Goal: Information Seeking & Learning: Learn about a topic

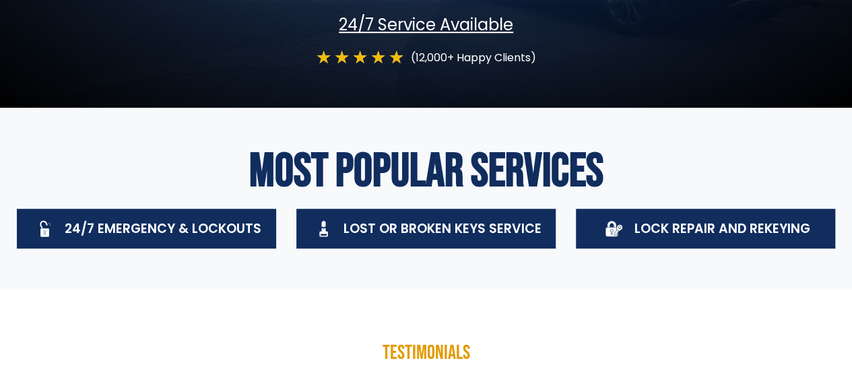
scroll to position [360, 0]
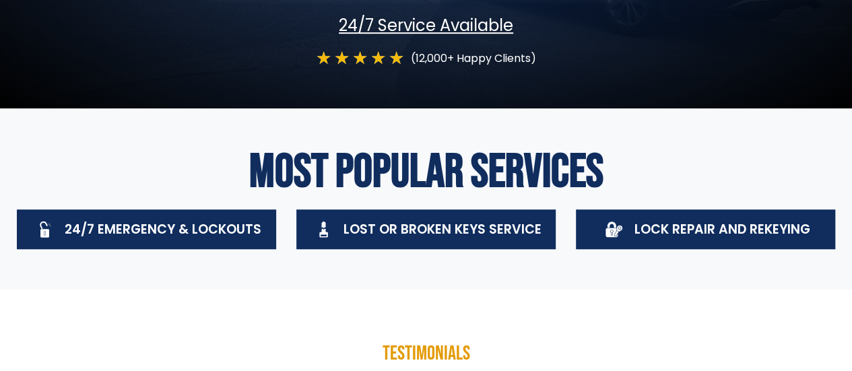
click at [632, 236] on div "Lock Repair And Rekeying" at bounding box center [705, 229] width 209 height 26
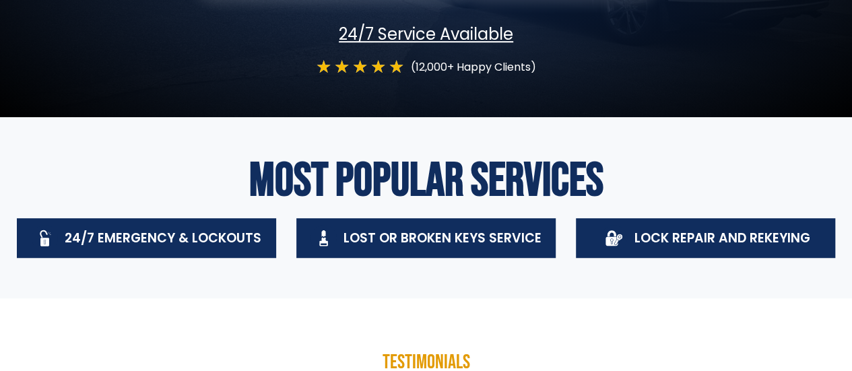
scroll to position [352, 0]
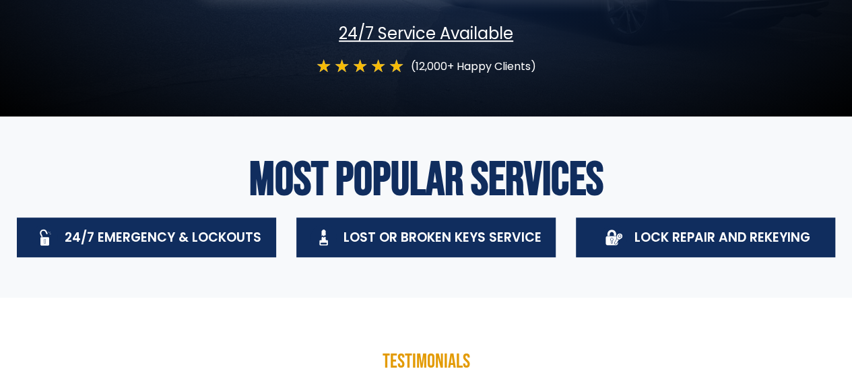
click at [709, 248] on div "Lock Repair And Rekeying" at bounding box center [722, 237] width 176 height 24
click at [615, 237] on icon at bounding box center [612, 240] width 12 height 9
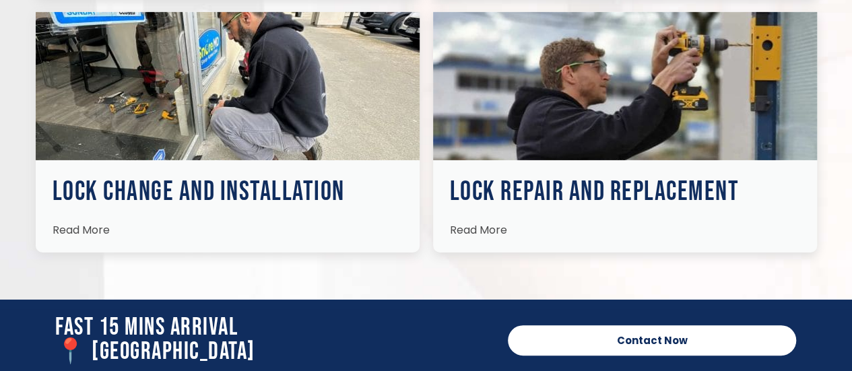
scroll to position [2152, 0]
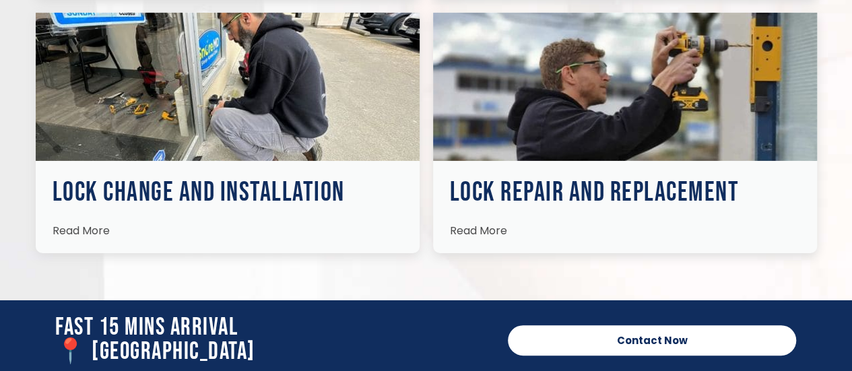
click at [493, 227] on span "Read More" at bounding box center [478, 230] width 57 height 15
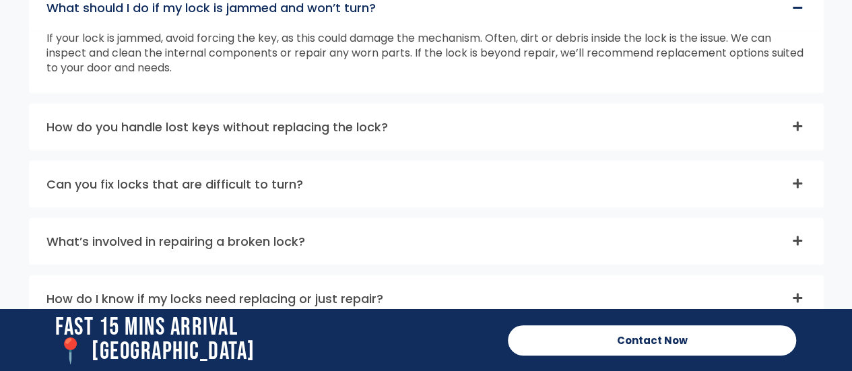
scroll to position [3746, 0]
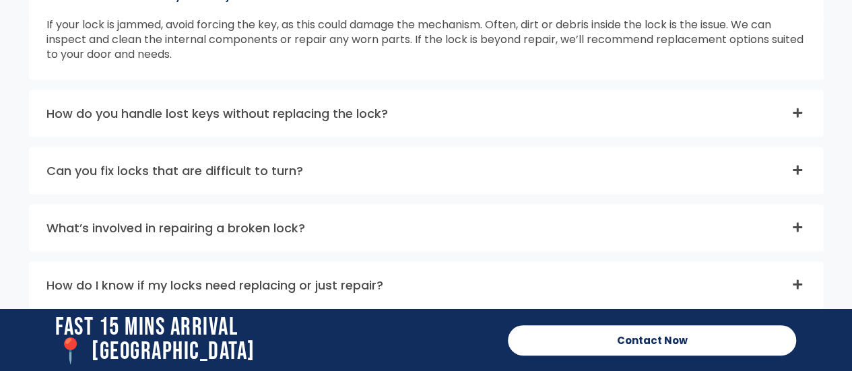
click at [493, 227] on div "What’s involved in repairing a broken lock?" at bounding box center [427, 228] width 794 height 46
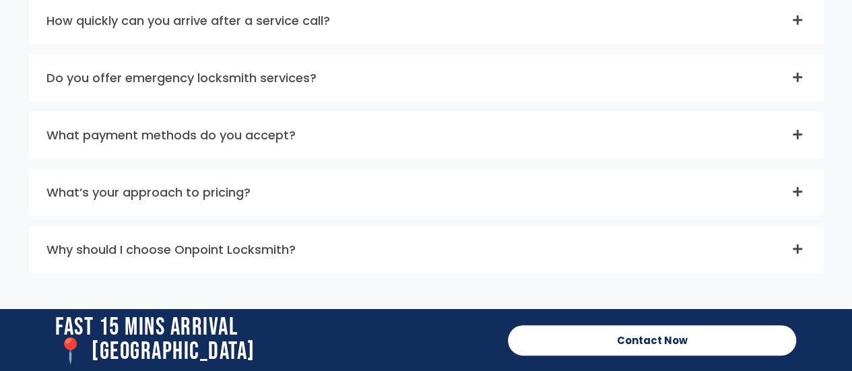
scroll to position [4403, 0]
click at [536, 137] on div "What payment methods do you accept?" at bounding box center [427, 136] width 794 height 46
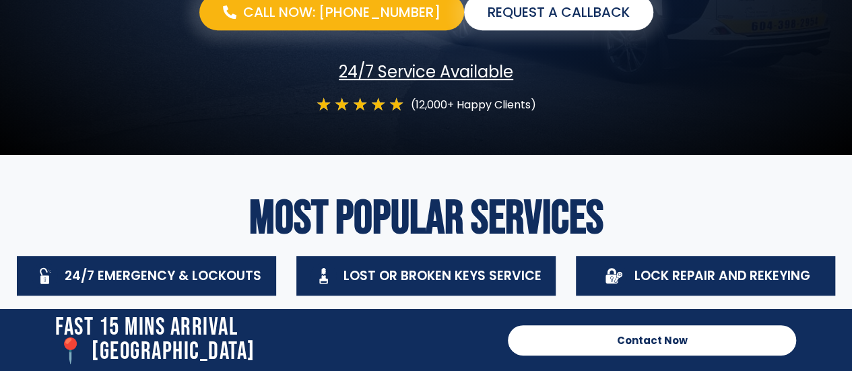
scroll to position [0, 0]
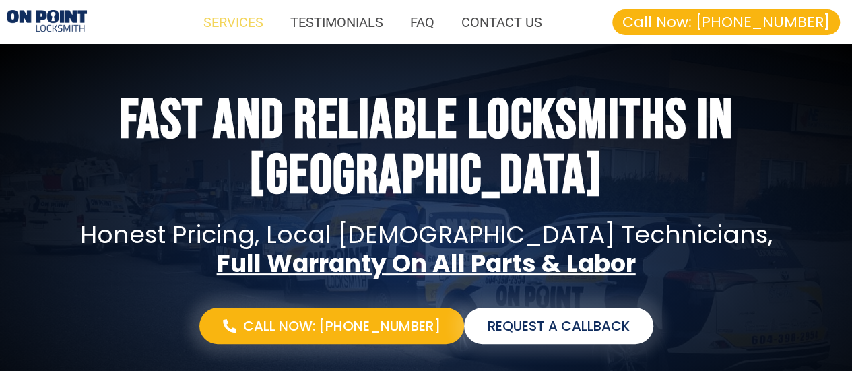
click at [234, 22] on link "SERVICES" at bounding box center [233, 22] width 87 height 31
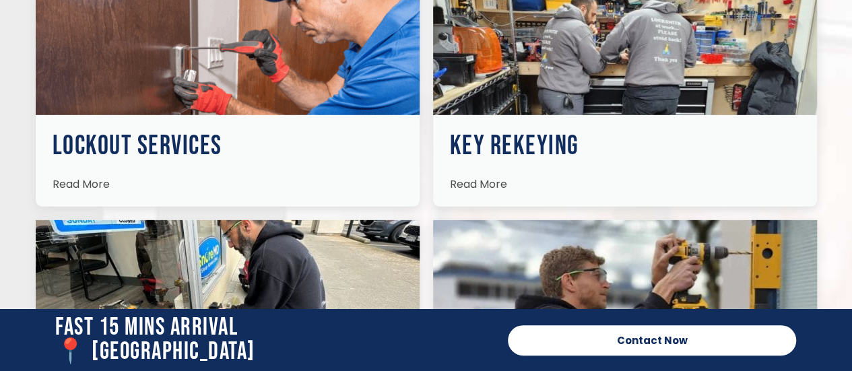
scroll to position [2228, 0]
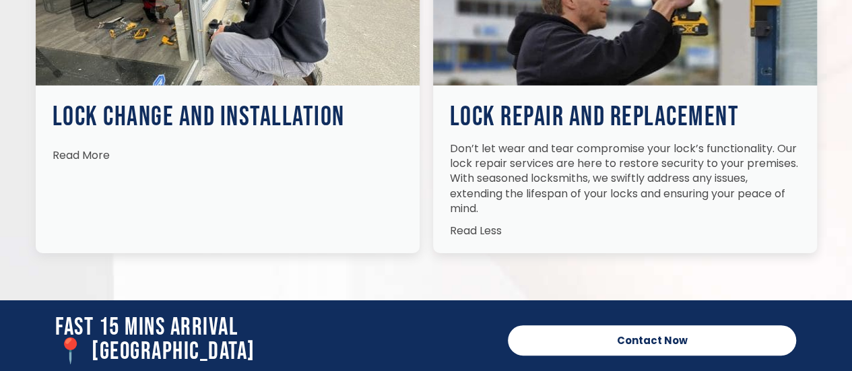
click at [592, 146] on p "Don’t let wear and tear compromise your lock’s functionality. Our lock repair s…" at bounding box center [625, 178] width 350 height 75
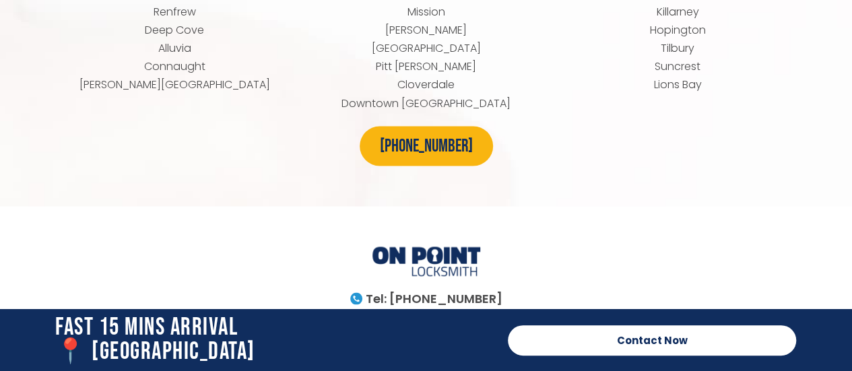
scroll to position [6222, 0]
